Goal: Information Seeking & Learning: Find specific fact

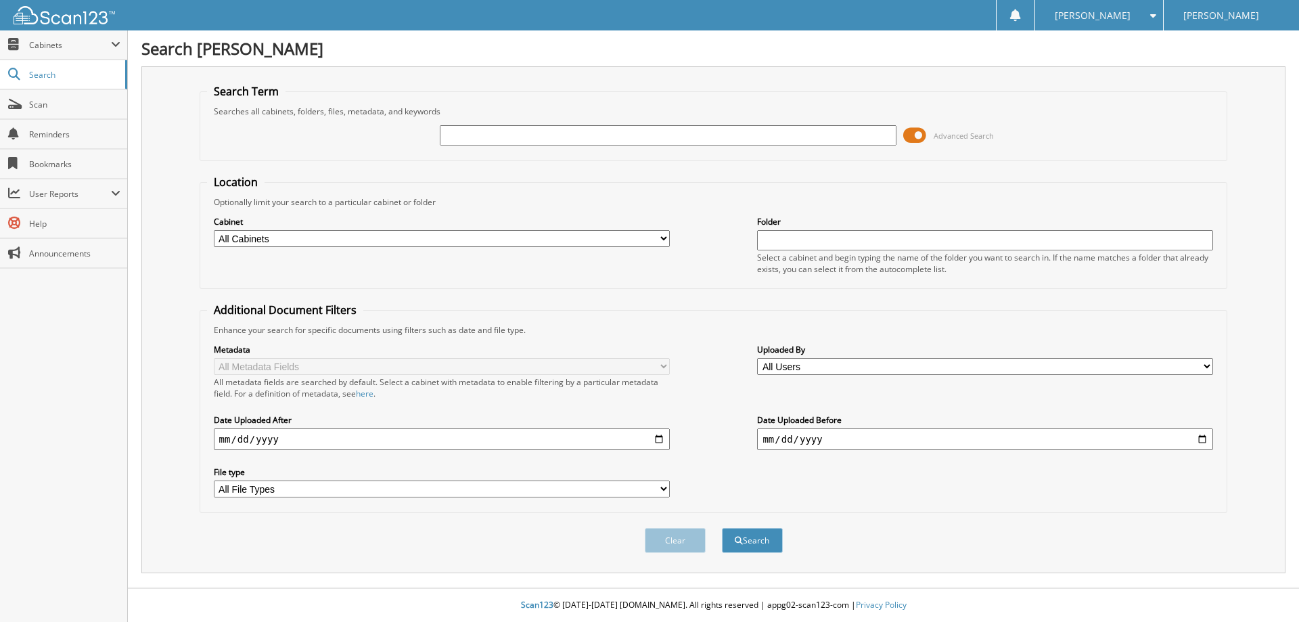
click at [674, 127] on input "text" at bounding box center [668, 135] width 456 height 20
paste input "22F11705"
type input "22F11705"
click at [754, 544] on button "Search" at bounding box center [752, 540] width 61 height 25
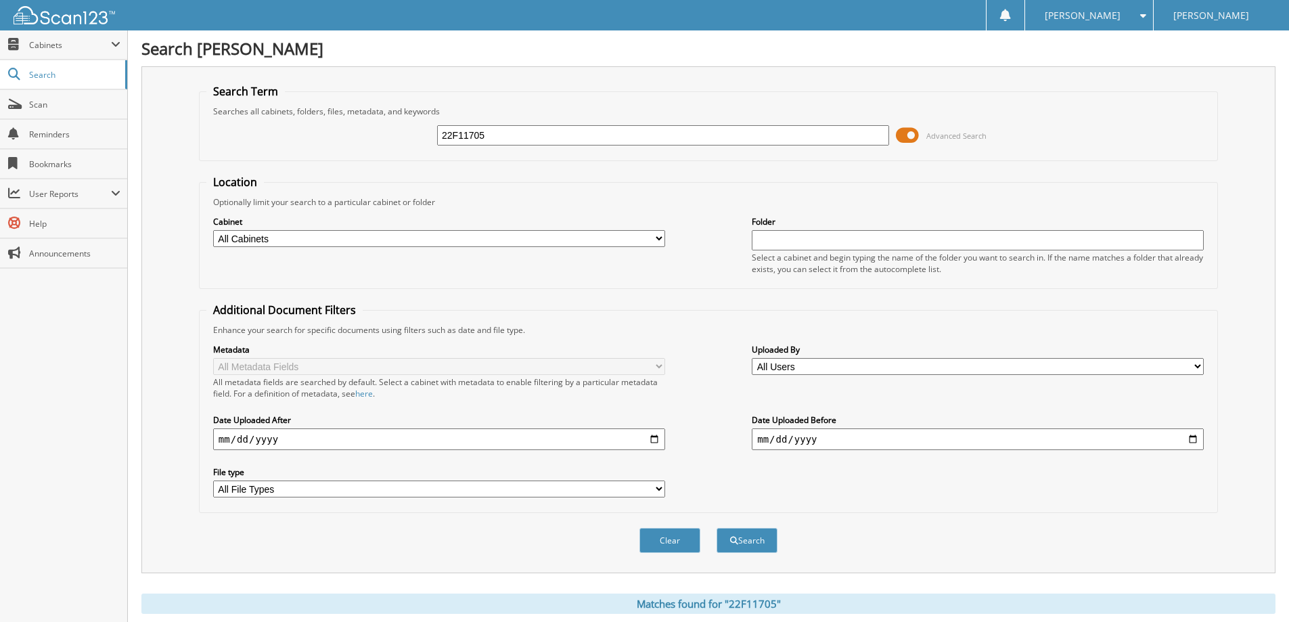
scroll to position [406, 0]
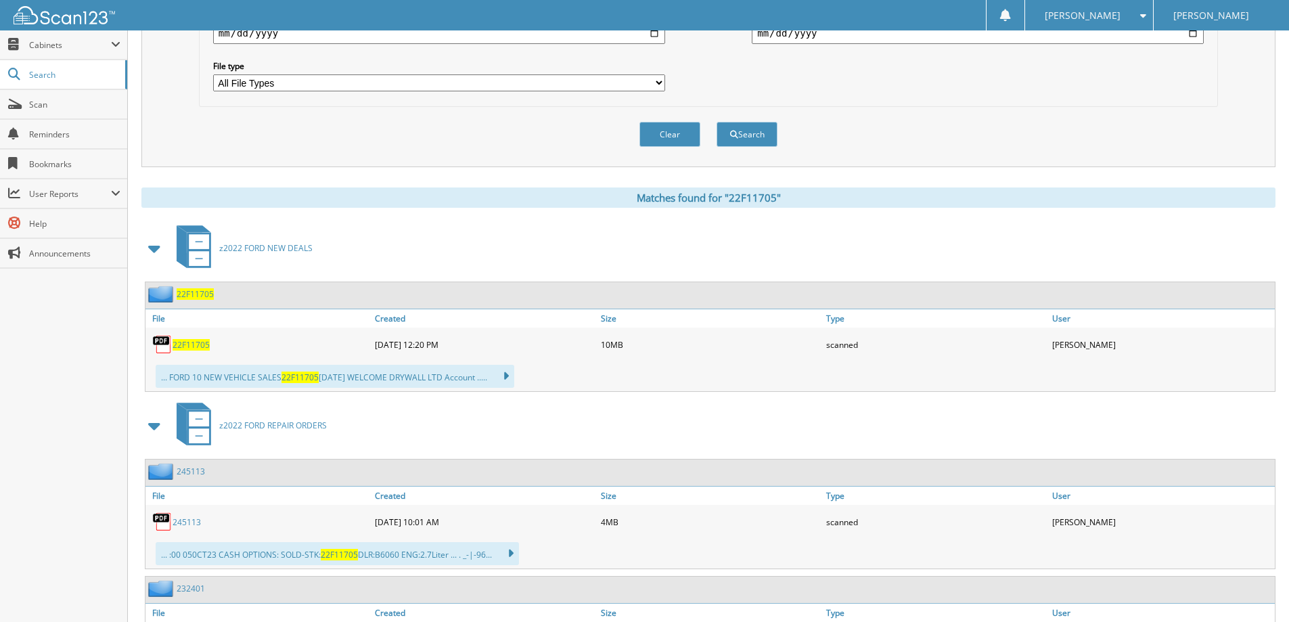
click at [183, 347] on span "22F11705" at bounding box center [191, 345] width 37 height 12
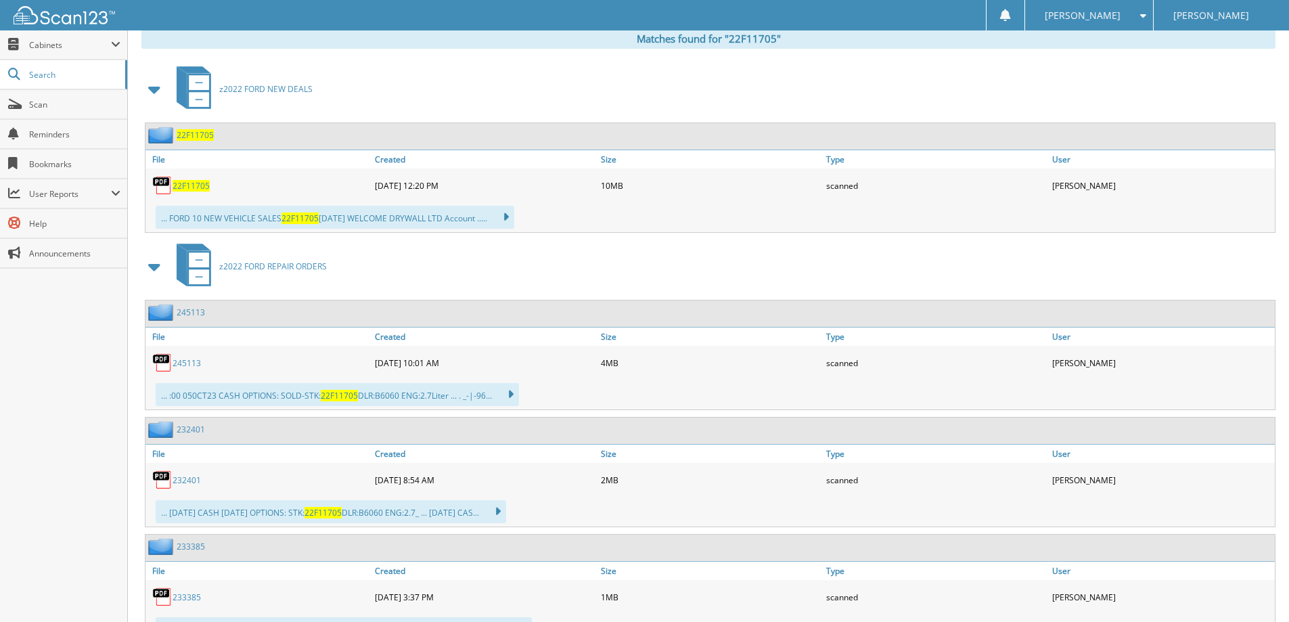
scroll to position [541, 0]
